Goal: Task Accomplishment & Management: Manage account settings

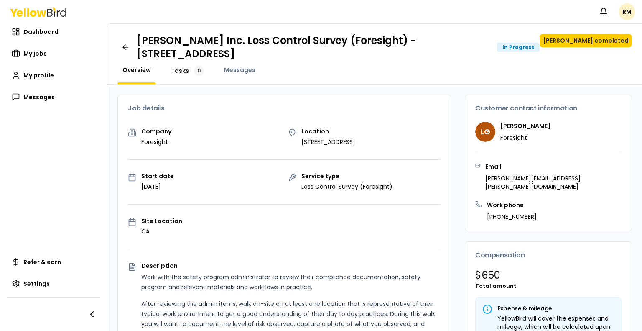
click at [176, 71] on span "Tasks" at bounding box center [180, 70] width 18 height 8
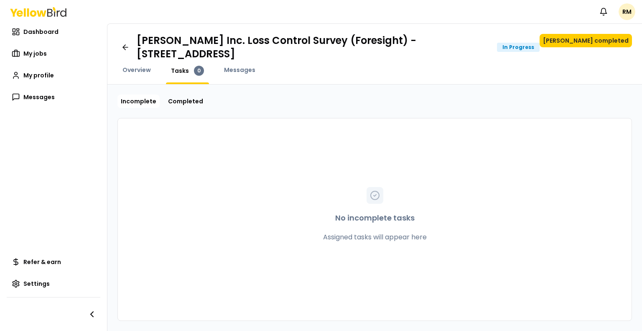
click at [139, 75] on div "Overview" at bounding box center [137, 75] width 38 height 18
click at [138, 66] on span "Overview" at bounding box center [137, 70] width 28 height 8
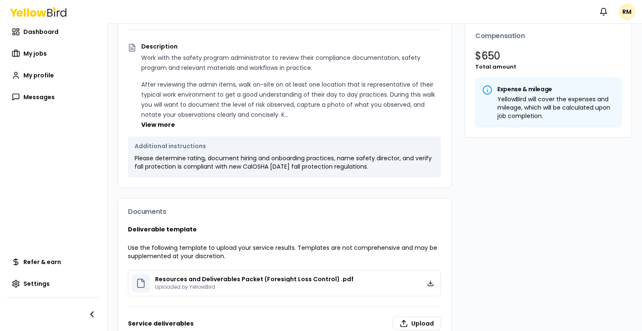
scroll to position [283, 0]
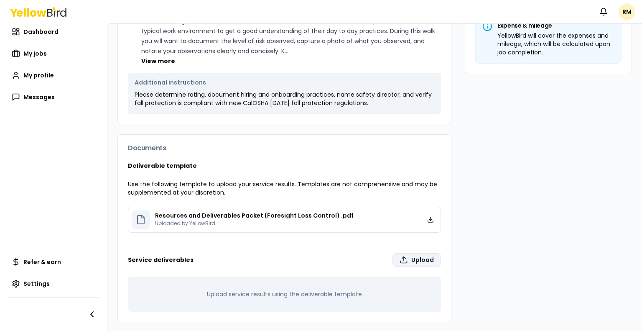
click at [413, 259] on label "Upload" at bounding box center [417, 259] width 49 height 13
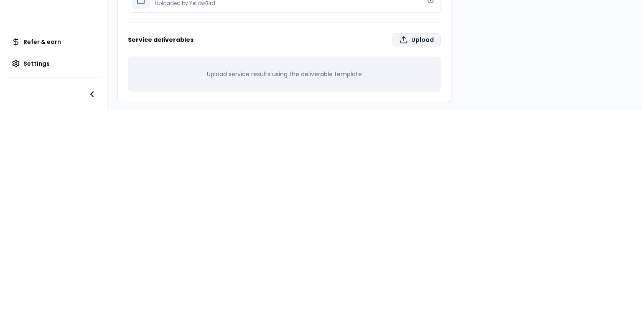
type input "**********"
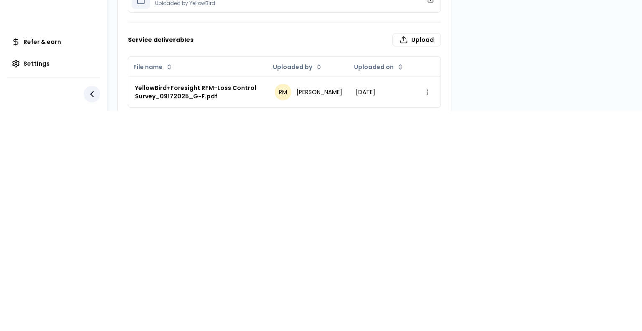
click at [93, 90] on icon "button" at bounding box center [92, 94] width 10 height 10
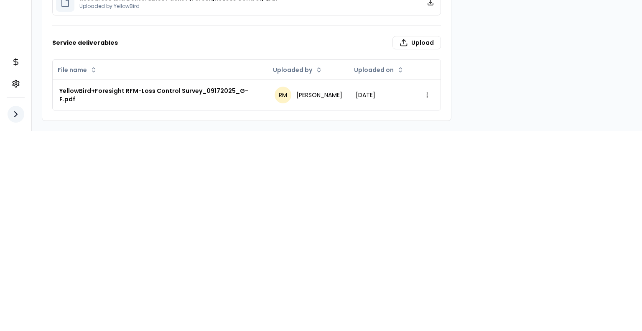
scroll to position [215, 0]
click at [20, 109] on icon "button" at bounding box center [16, 114] width 10 height 10
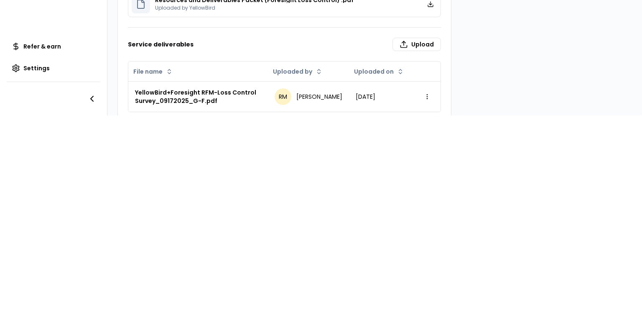
click at [545, 138] on div "Notifications RM Dashboard My jobs My profile Messages Refer & earn Settings [P…" at bounding box center [321, 165] width 642 height 331
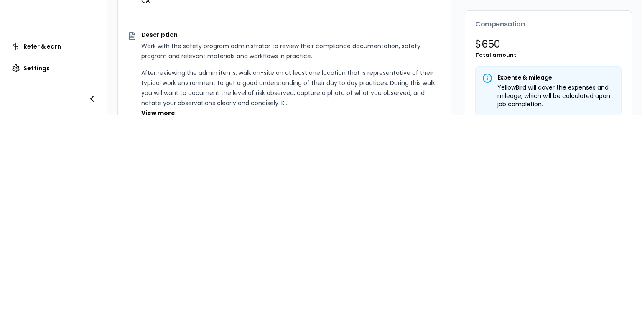
scroll to position [0, 0]
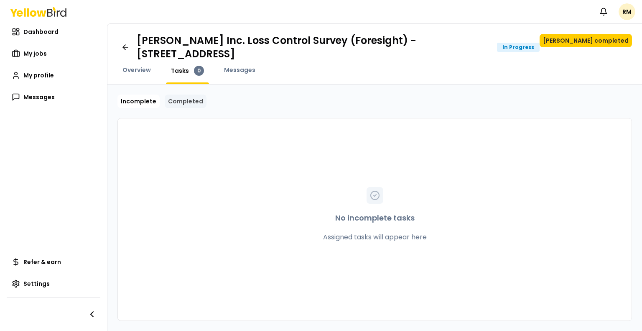
click at [186, 107] on link "Completed" at bounding box center [186, 101] width 42 height 13
click at [188, 100] on link "Completed" at bounding box center [186, 101] width 42 height 13
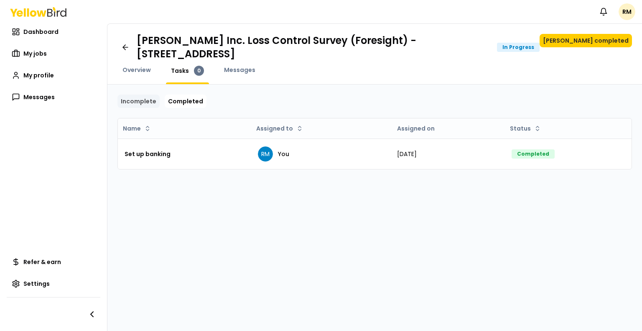
click at [145, 103] on link "Incomplete" at bounding box center [139, 101] width 42 height 13
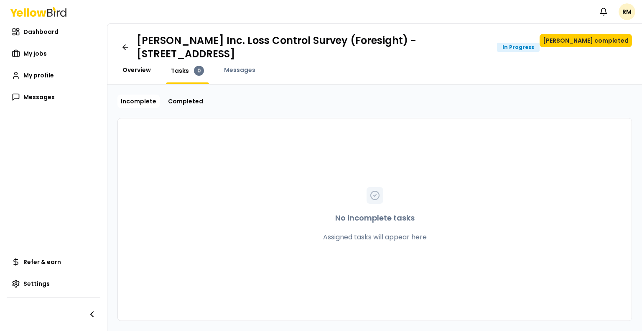
click at [128, 67] on span "Overview" at bounding box center [137, 70] width 28 height 8
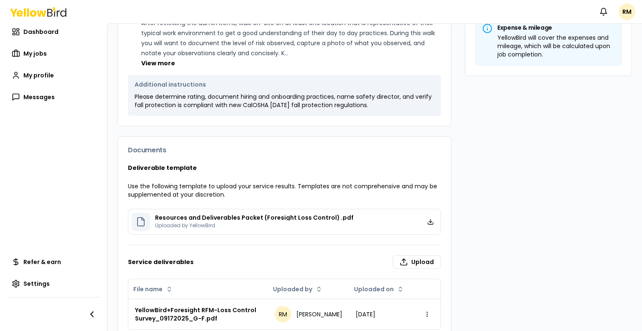
scroll to position [299, 0]
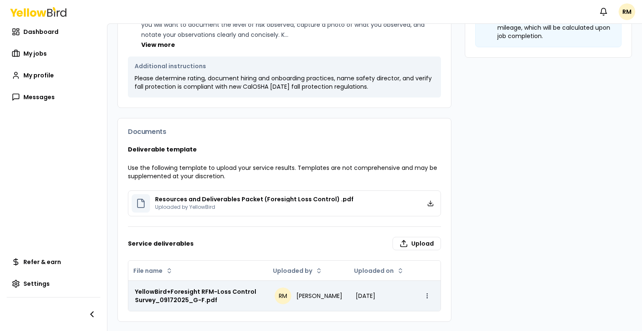
click at [419, 294] on html "Notifications RM Dashboard My jobs My profile Messages Refer & earn Settings Go…" at bounding box center [321, 165] width 642 height 331
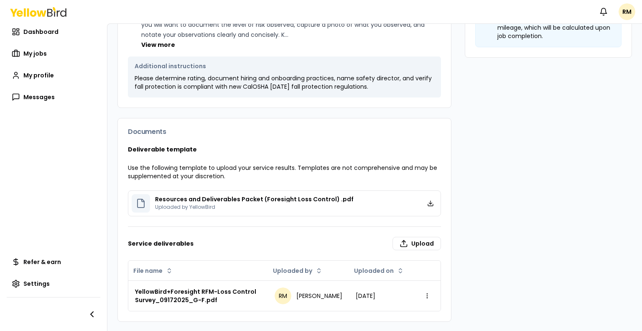
click at [465, 271] on html "Notifications RM Dashboard My jobs My profile Messages Refer & earn Settings Go…" at bounding box center [321, 165] width 642 height 331
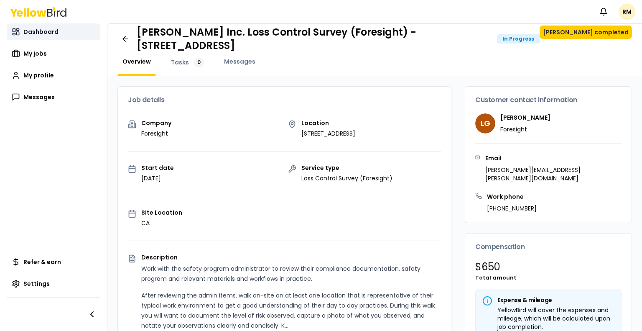
scroll to position [0, 0]
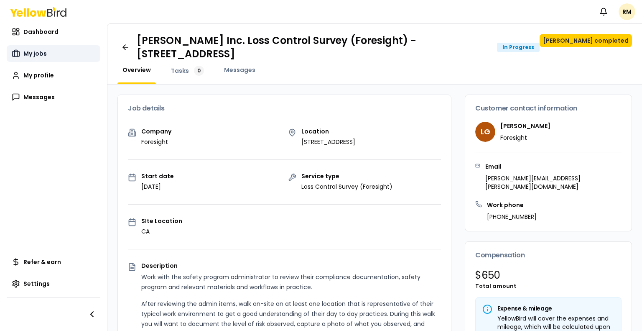
click at [33, 49] on span "My jobs" at bounding box center [34, 53] width 23 height 8
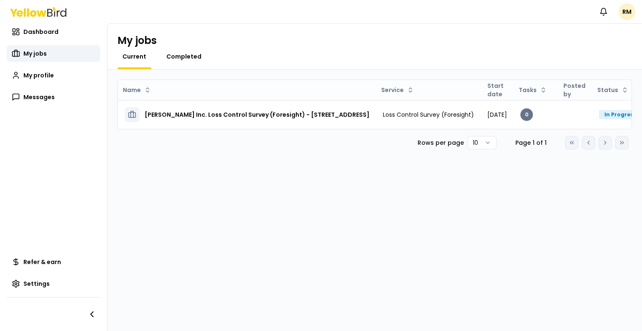
click at [181, 56] on span "Completed" at bounding box center [183, 56] width 35 height 8
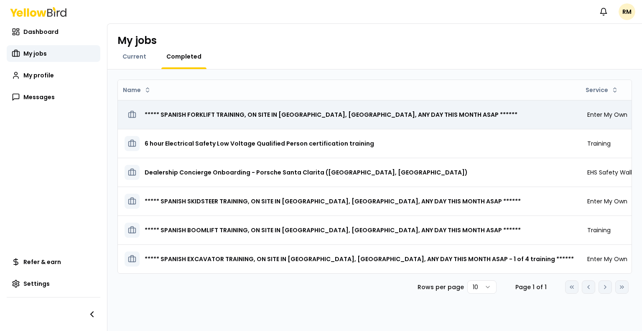
click at [230, 115] on h3 "***** SPANISH FORKLIFT TRAINING, ON SITE IN SANTA BARBARA, CA, ANY DAY THIS MON…" at bounding box center [331, 114] width 373 height 15
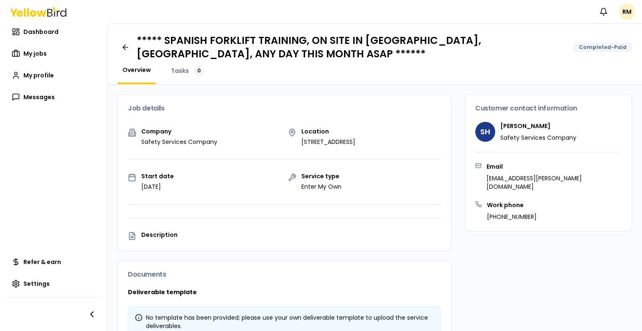
drag, startPoint x: 623, startPoint y: 177, endPoint x: 540, endPoint y: 177, distance: 83.2
click at [540, 177] on p "andrameral.bledsoe@safetyservicescompany.com" at bounding box center [554, 182] width 135 height 17
click at [545, 201] on div "Work phone 928-727-6859" at bounding box center [548, 211] width 146 height 20
click at [627, 14] on html "Notifications RM Dashboard My jobs My profile Messages Refer & earn Settings **…" at bounding box center [321, 165] width 642 height 331
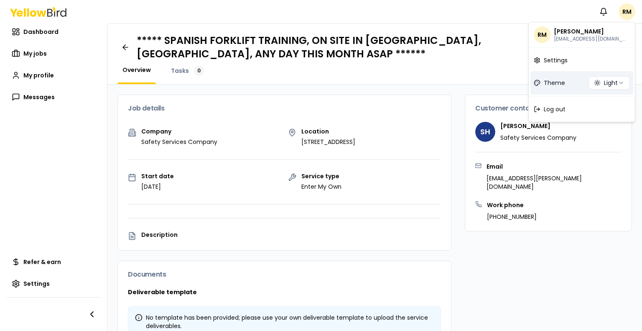
click at [549, 82] on span "Theme" at bounding box center [554, 83] width 21 height 8
click at [626, 12] on html "Notifications RM Dashboard My jobs My profile Messages Refer & earn Settings **…" at bounding box center [321, 165] width 642 height 331
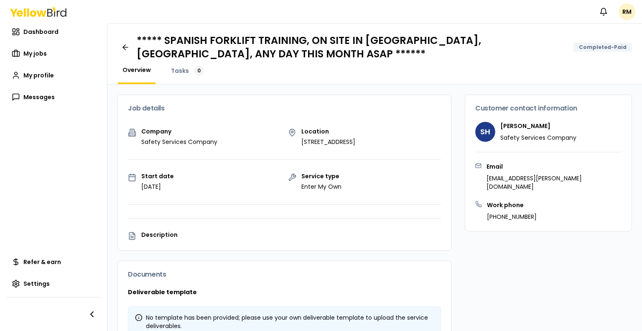
click at [525, 38] on h1 "***** SPANISH FORKLIFT TRAINING, ON SITE IN SANTA BARBARA, CA, ANY DAY THIS MON…" at bounding box center [352, 47] width 430 height 27
click at [624, 11] on html "Notifications RM Dashboard My jobs My profile Messages Refer & earn Settings **…" at bounding box center [321, 165] width 642 height 331
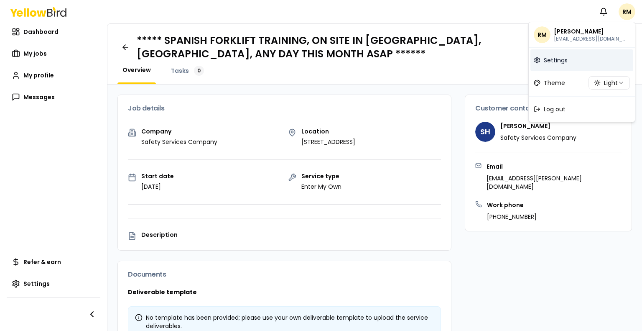
click at [560, 58] on span "Settings" at bounding box center [556, 60] width 24 height 8
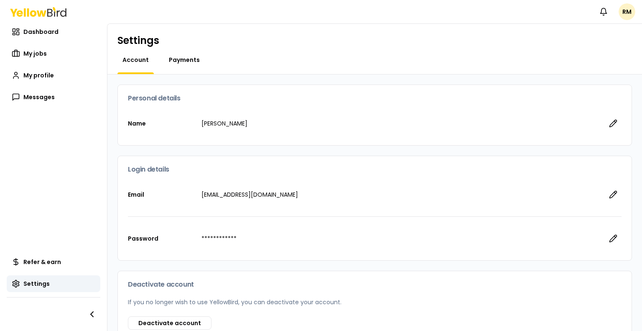
click at [176, 61] on span "Payments" at bounding box center [184, 60] width 31 height 8
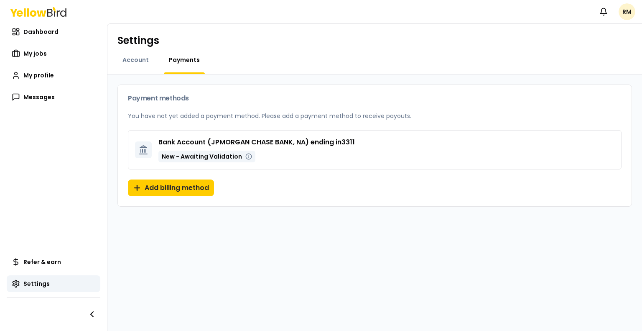
click at [625, 13] on html "Notifications RM Dashboard My jobs My profile Messages Refer & earn Settings Se…" at bounding box center [321, 165] width 642 height 331
click at [542, 38] on span "RM" at bounding box center [542, 34] width 17 height 17
click at [451, 77] on html "Notifications RM Dashboard My jobs My profile Messages Refer & earn Settings Se…" at bounding box center [321, 165] width 642 height 331
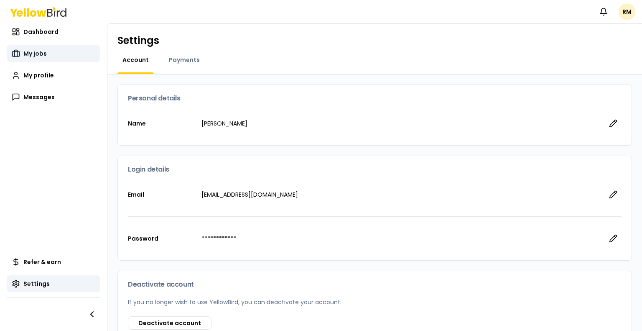
click at [27, 56] on span "My jobs" at bounding box center [34, 53] width 23 height 8
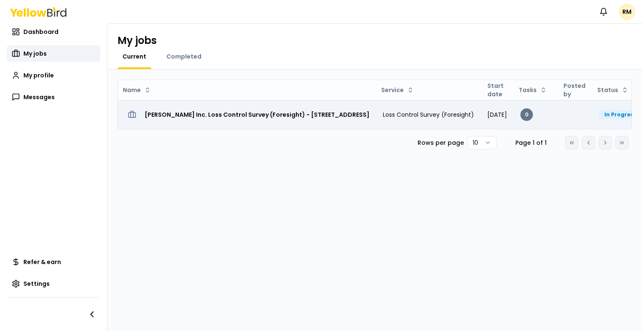
click at [202, 115] on h3 "[PERSON_NAME] Inc. Loss Control Survey (Foresight) - [STREET_ADDRESS]" at bounding box center [257, 114] width 225 height 15
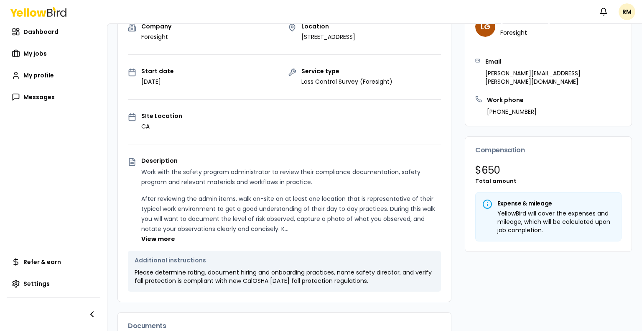
scroll to position [125, 0]
